Goal: Find specific page/section: Find specific page/section

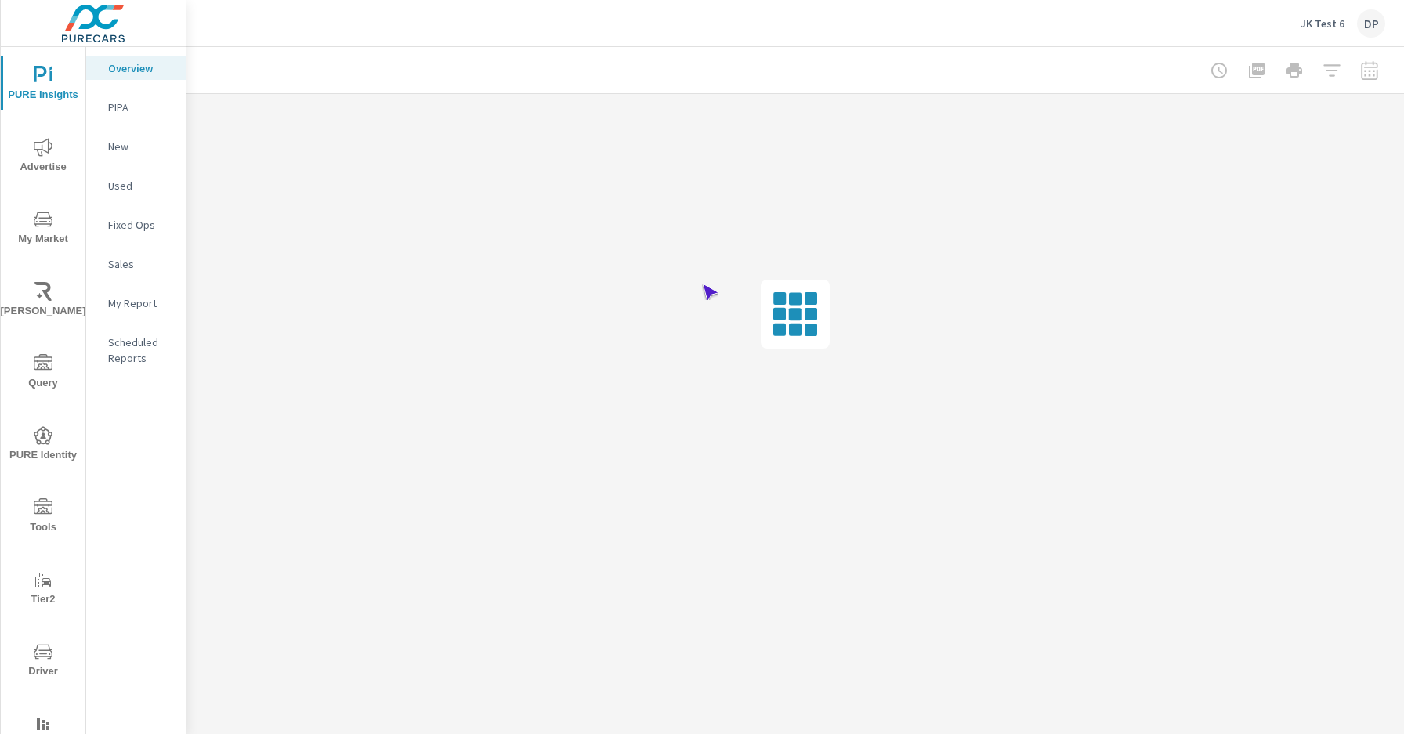
click at [40, 661] on span "Driver" at bounding box center [42, 661] width 75 height 38
